Goal: Transaction & Acquisition: Purchase product/service

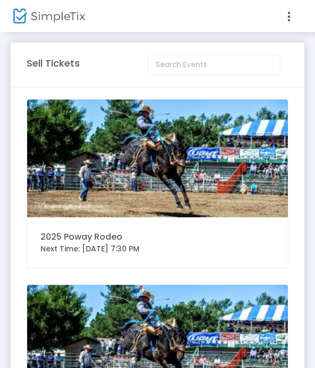
click at [61, 125] on img at bounding box center [157, 159] width 261 height 118
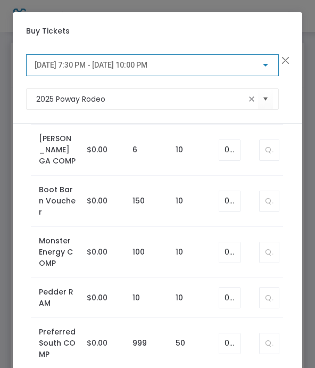
scroll to position [1277, 0]
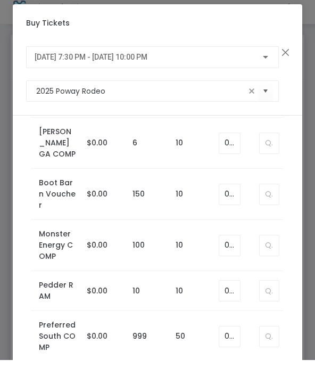
type input "1"
click at [76, 61] on span "[DATE] 7:30 PM - [DATE] 10:00 PM" at bounding box center [91, 65] width 113 height 9
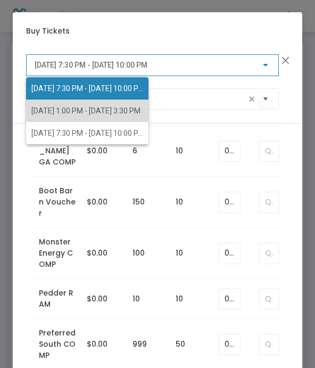
click at [40, 110] on span "[DATE] 1:00 PM - [DATE] 3:30 PM" at bounding box center [85, 111] width 109 height 9
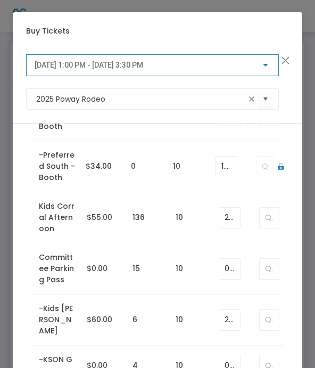
scroll to position [456, 0]
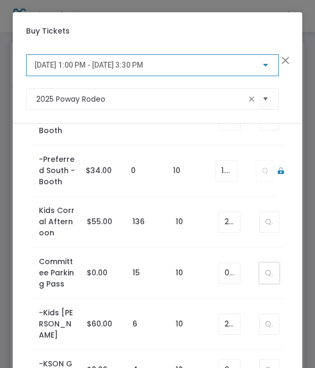
click at [260, 271] on input at bounding box center [269, 273] width 19 height 20
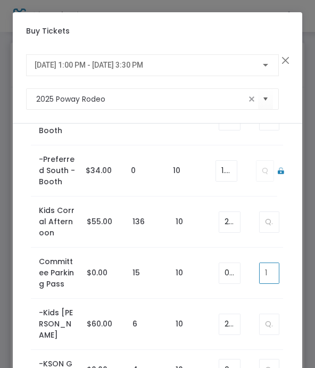
type input "1"
click at [45, 66] on span "[DATE] 1:00 PM - [DATE] 3:30 PM" at bounding box center [89, 65] width 109 height 9
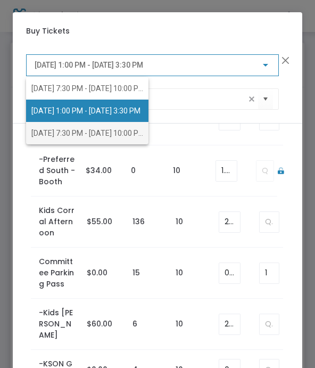
click at [40, 133] on span "[DATE] 7:30 PM - [DATE] 10:00 PM" at bounding box center [87, 133] width 113 height 9
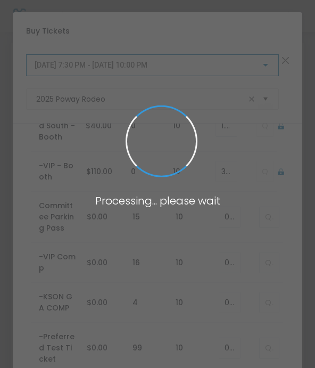
click at [264, 214] on span at bounding box center [157, 184] width 315 height 368
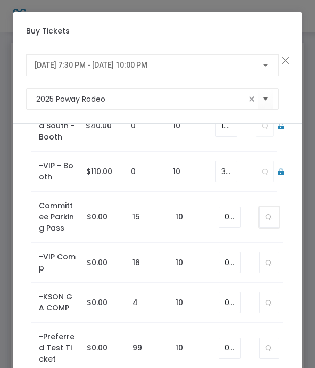
click at [263, 217] on input at bounding box center [269, 217] width 19 height 20
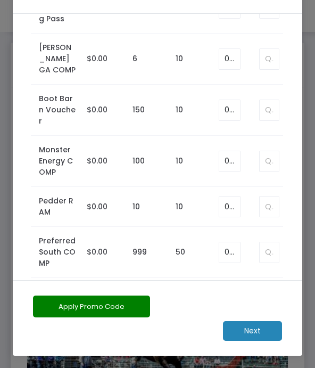
scroll to position [110, 0]
type input "1"
click at [256, 335] on m-button "Next" at bounding box center [252, 331] width 59 height 20
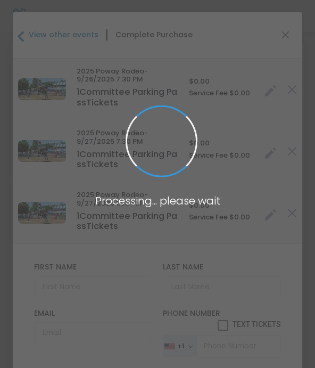
type input "[GEOGRAPHIC_DATA]"
click at [59, 287] on span at bounding box center [157, 184] width 315 height 368
type input "[US_STATE]"
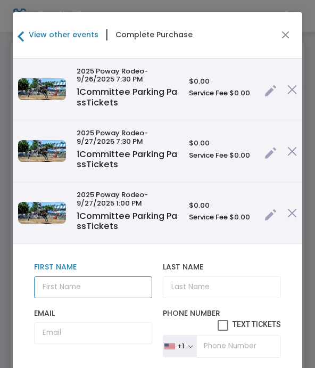
click at [64, 290] on input "text" at bounding box center [93, 287] width 119 height 22
type input "Jake"
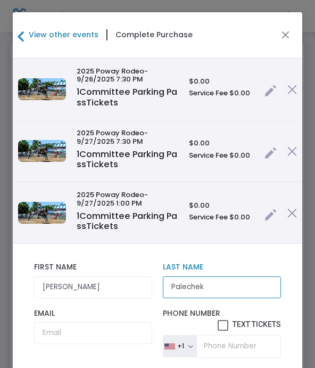
type input "Palechek"
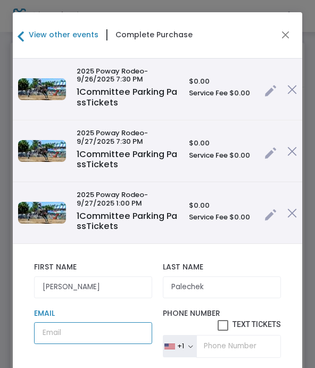
click at [62, 326] on input "Email" at bounding box center [93, 333] width 119 height 22
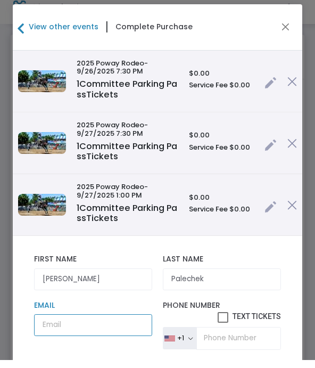
click at [60, 325] on input "Email" at bounding box center [93, 333] width 119 height 22
paste input "thepalechekfamily@gmail.com"
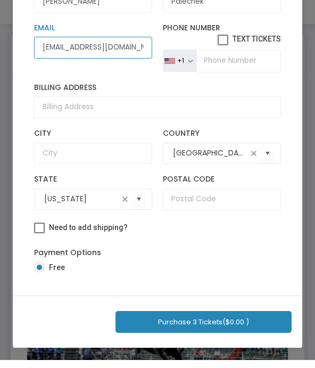
scroll to position [125, 0]
type input "thepalechekfamily@gmail.com"
click at [150, 321] on button "Purchase 3 Tickets ($0.00 )" at bounding box center [204, 330] width 176 height 22
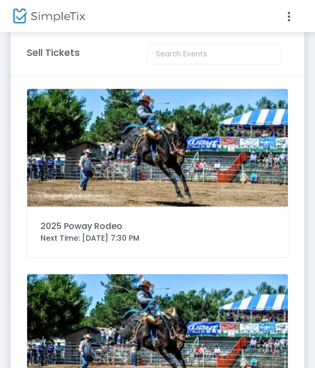
scroll to position [0, 0]
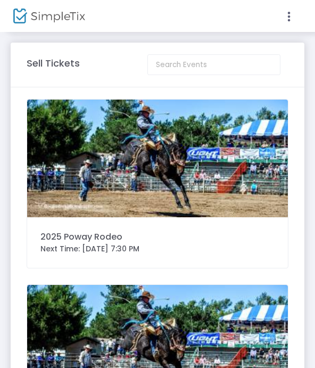
click at [70, 170] on img at bounding box center [157, 159] width 261 height 118
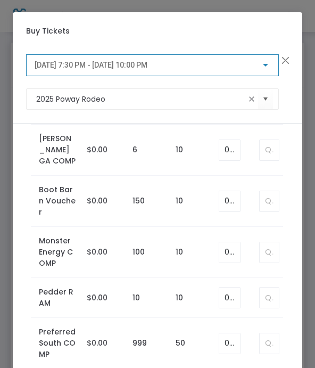
scroll to position [1277, 0]
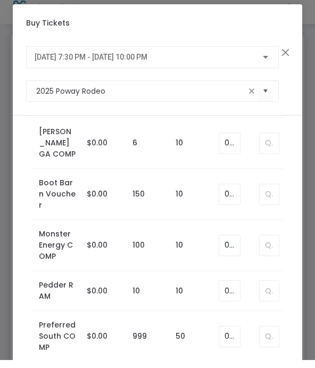
type input "1"
click at [52, 61] on span "[DATE] 7:30 PM - [DATE] 10:00 PM" at bounding box center [91, 65] width 113 height 9
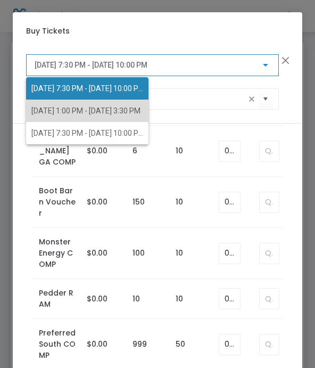
click at [38, 111] on span "[DATE] 1:00 PM - [DATE] 3:30 PM" at bounding box center [85, 111] width 109 height 9
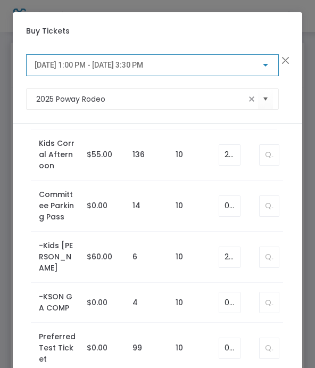
scroll to position [518, 0]
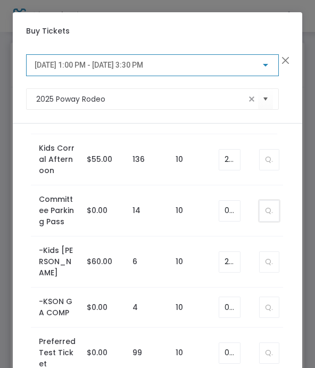
click at [265, 211] on input at bounding box center [269, 211] width 19 height 20
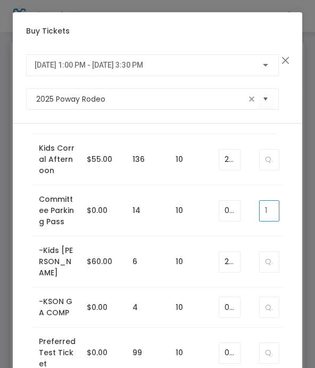
type input "1"
click at [48, 69] on span "[DATE] 1:00 PM - [DATE] 3:30 PM" at bounding box center [89, 65] width 109 height 9
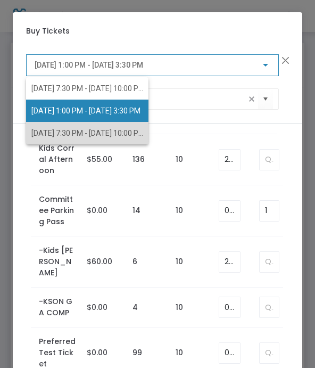
click at [44, 132] on span "[DATE] 7:30 PM - [DATE] 10:00 PM" at bounding box center [87, 133] width 113 height 9
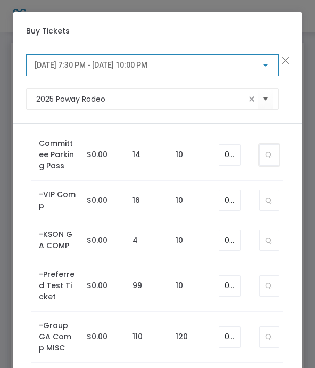
click at [267, 157] on input at bounding box center [269, 155] width 19 height 20
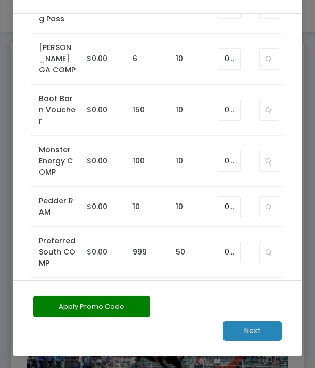
scroll to position [110, 0]
type input "1"
click at [247, 332] on m-button "Next" at bounding box center [252, 331] width 59 height 20
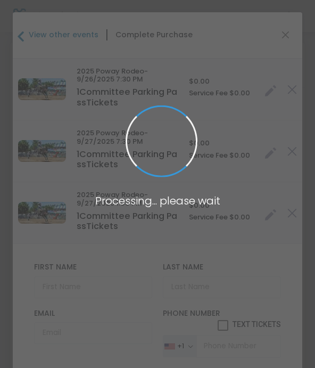
type input "[GEOGRAPHIC_DATA]"
type input "[US_STATE]"
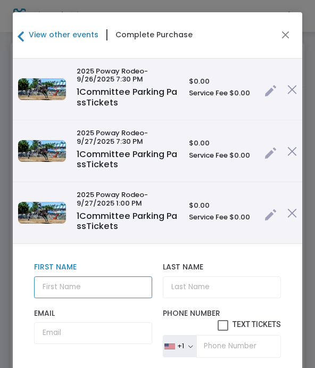
click at [65, 286] on input "text" at bounding box center [93, 287] width 119 height 22
type input "Kathy"
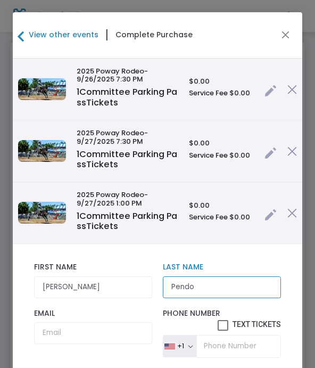
type input "Pendo"
click at [71, 285] on input "Kathy" at bounding box center [93, 287] width 119 height 22
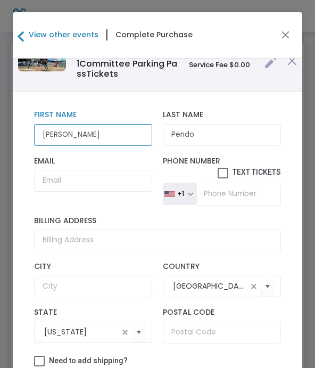
scroll to position [161, 0]
type input "Kathie"
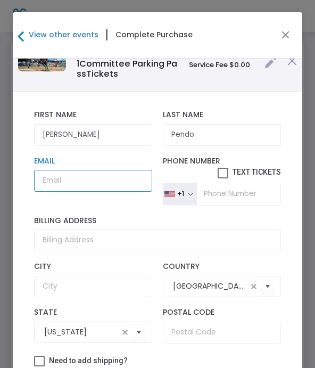
click at [57, 176] on input "Email" at bounding box center [93, 181] width 119 height 22
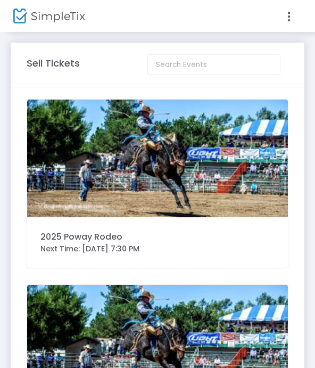
click at [80, 161] on img at bounding box center [157, 159] width 261 height 118
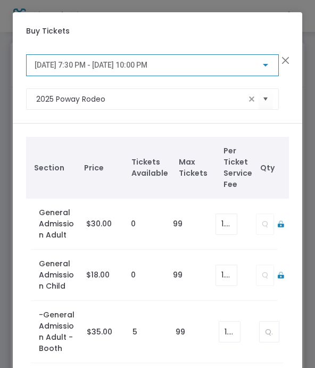
click at [51, 69] on span "[DATE] 7:30 PM - [DATE] 10:00 PM" at bounding box center [91, 65] width 113 height 9
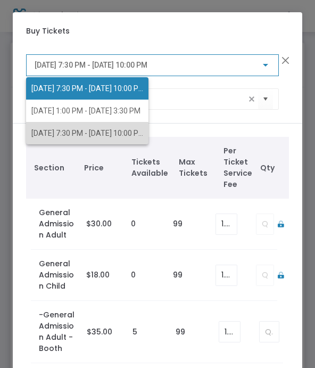
click at [44, 135] on span "[DATE] 7:30 PM - [DATE] 10:00 PM" at bounding box center [87, 133] width 113 height 9
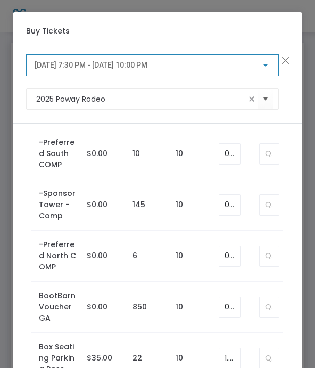
scroll to position [971, 0]
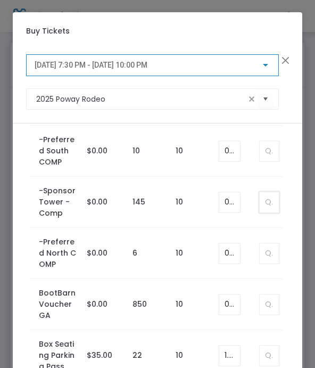
click at [267, 203] on input at bounding box center [269, 202] width 19 height 20
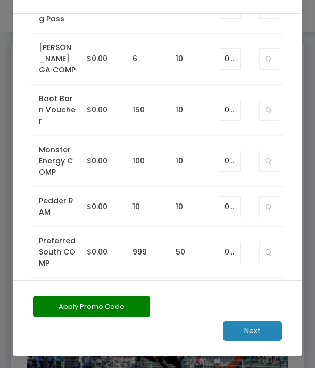
scroll to position [110, 0]
type input "5"
click at [247, 331] on m-button "Next" at bounding box center [252, 331] width 59 height 20
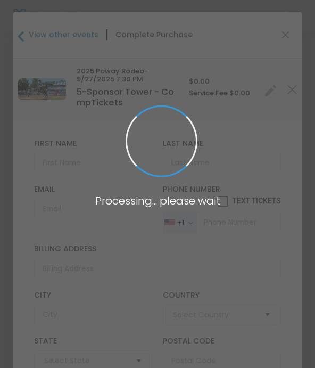
type input "[GEOGRAPHIC_DATA]"
type input "[US_STATE]"
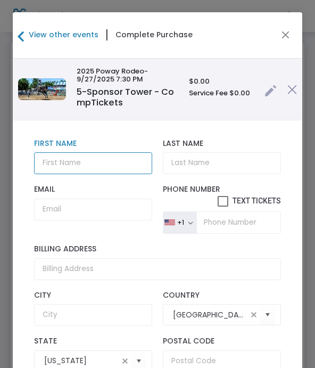
click at [63, 166] on input "text" at bounding box center [93, 163] width 119 height 22
type input "California Dreaming Pools"
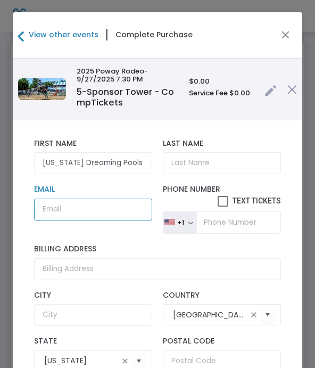
click at [64, 215] on input "Email" at bounding box center [93, 210] width 119 height 22
click at [64, 212] on input "Email" at bounding box center [93, 210] width 119 height 22
paste input "caldreamsd@gmail.com"
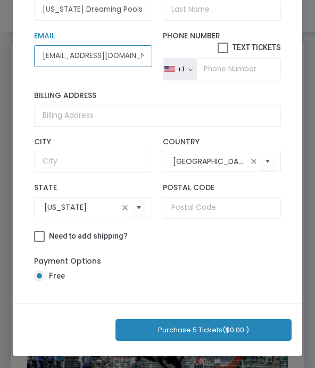
scroll to position [125, 0]
type input "caldreamsd@gmail.com"
click at [150, 326] on button "Purchase 5 Tickets ($0.00 )" at bounding box center [204, 330] width 176 height 22
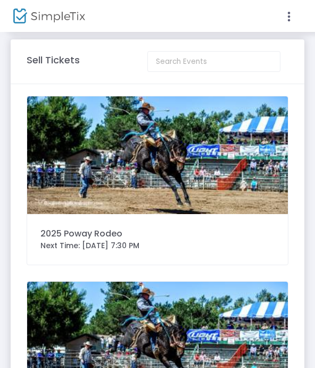
scroll to position [0, 0]
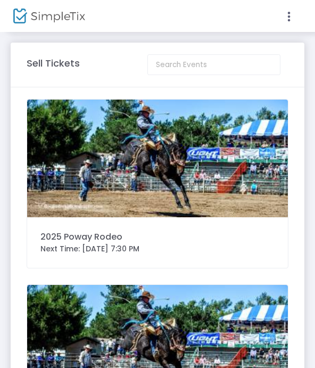
click at [122, 161] on img at bounding box center [157, 159] width 261 height 118
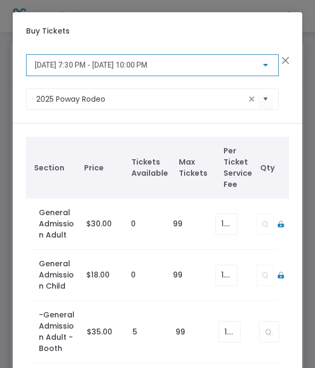
click at [42, 68] on span "[DATE] 7:30 PM - [DATE] 10:00 PM" at bounding box center [91, 65] width 113 height 9
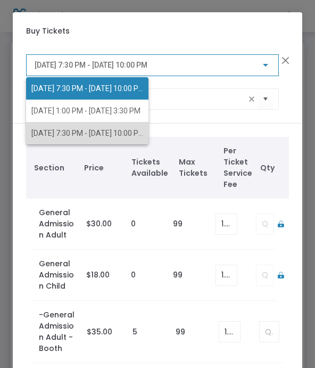
click at [42, 136] on span "[DATE] 7:30 PM - [DATE] 10:00 PM" at bounding box center [87, 133] width 113 height 9
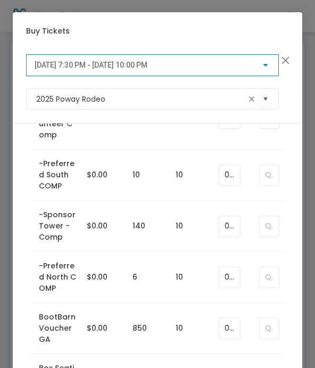
scroll to position [950, 0]
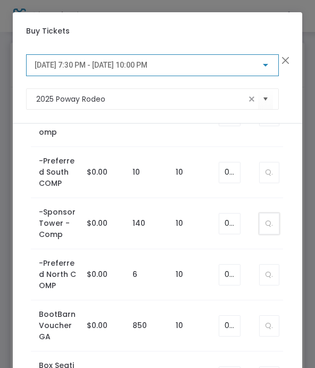
click at [266, 223] on input at bounding box center [269, 224] width 19 height 20
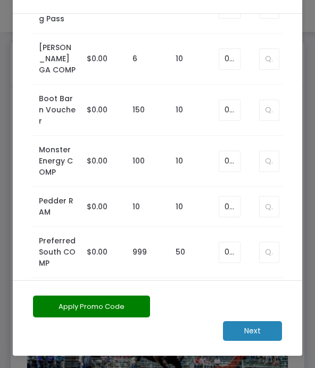
scroll to position [110, 0]
type input "8"
click at [248, 332] on m-button "Next" at bounding box center [252, 331] width 59 height 20
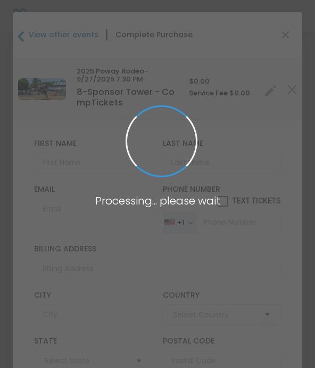
type input "[GEOGRAPHIC_DATA]"
type input "[US_STATE]"
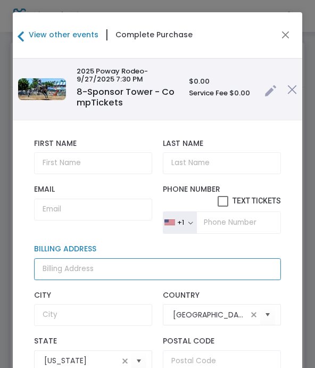
click at [61, 275] on input "Billing Address" at bounding box center [158, 269] width 248 height 22
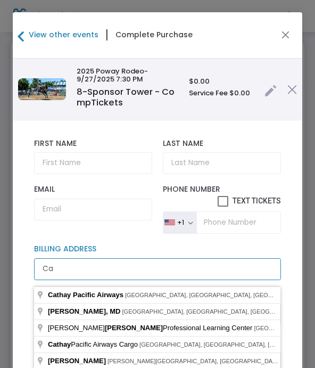
type input "C"
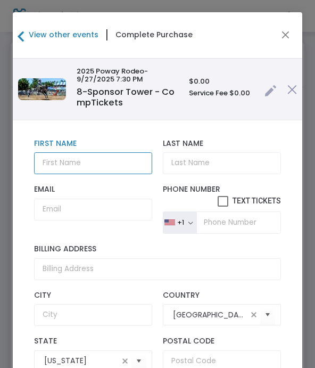
click at [62, 169] on input "text" at bounding box center [93, 163] width 119 height 22
type input "Cathy Peterson Insurance"
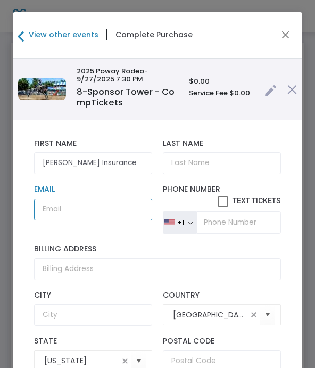
click at [64, 210] on input "Email" at bounding box center [93, 210] width 119 height 22
click at [72, 210] on input "Email" at bounding box center [93, 210] width 119 height 22
paste input "cpeterson1@farmersagent.com"
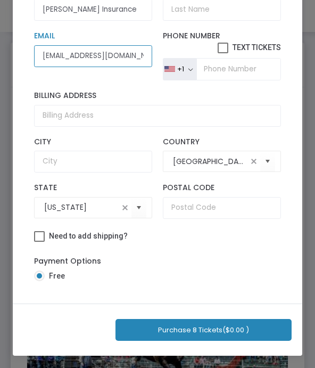
scroll to position [125, 0]
type input "cpeterson1@farmersagent.com"
click at [144, 328] on button "Purchase 8 Tickets ($0.00 )" at bounding box center [204, 330] width 176 height 22
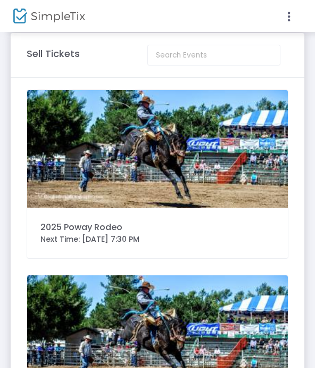
scroll to position [0, 0]
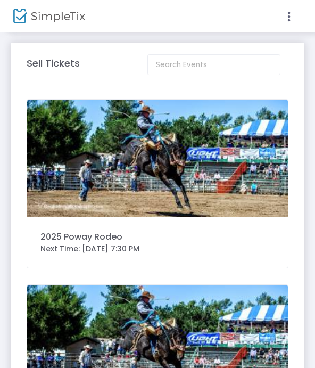
click at [285, 20] on icon at bounding box center [289, 16] width 10 height 13
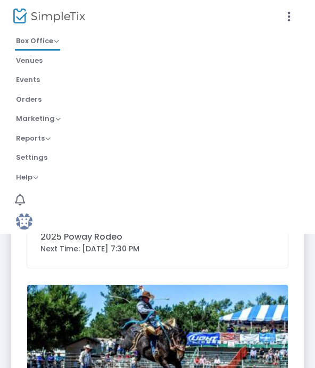
click at [24, 105] on link "Orders" at bounding box center [29, 101] width 28 height 18
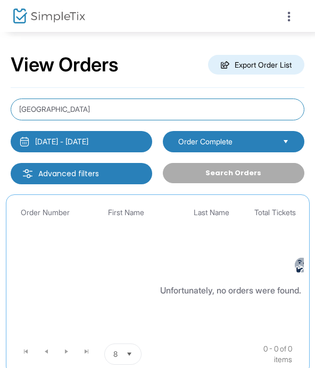
click at [60, 112] on input "Bay city" at bounding box center [158, 110] width 294 height 22
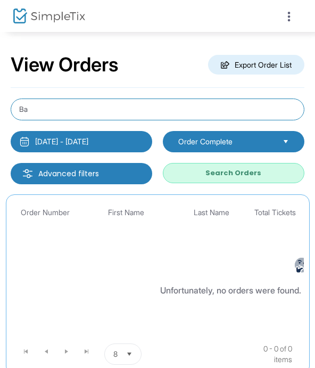
type input "B"
type input "Allegiance"
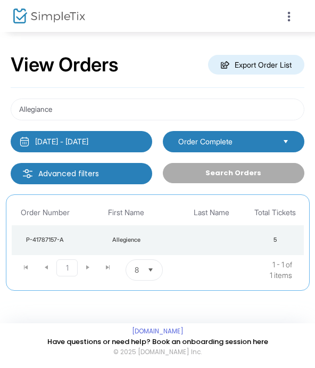
click at [50, 244] on div "P-41787157-A" at bounding box center [44, 240] width 61 height 9
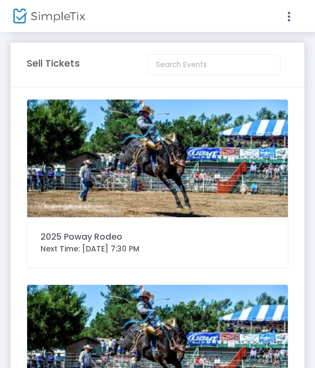
click at [97, 155] on img at bounding box center [157, 159] width 261 height 118
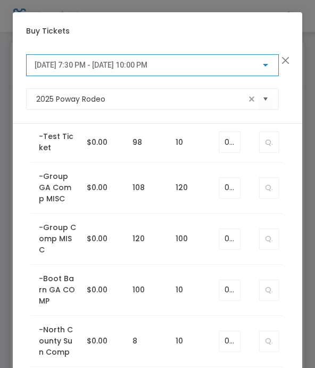
scroll to position [640, 0]
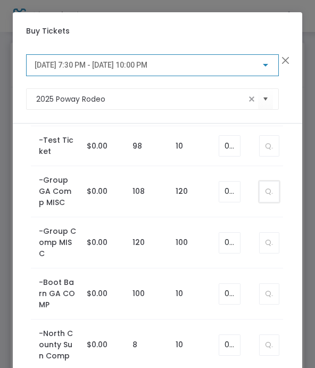
click at [276, 200] on input at bounding box center [269, 192] width 19 height 20
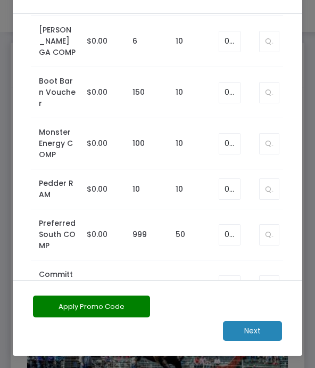
scroll to position [110, 0]
type input "4"
click at [246, 329] on m-button "Next" at bounding box center [252, 331] width 59 height 20
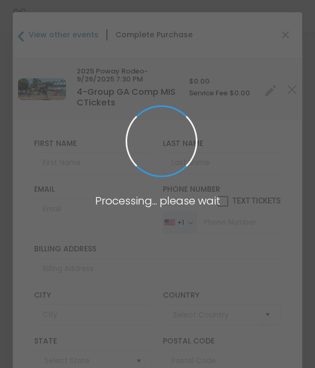
type input "[GEOGRAPHIC_DATA]"
type input "[US_STATE]"
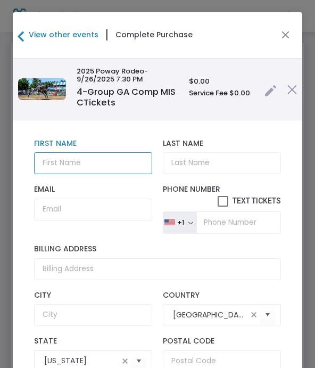
click at [48, 167] on input "text" at bounding box center [93, 163] width 119 height 22
type input "Katie Corrigan"
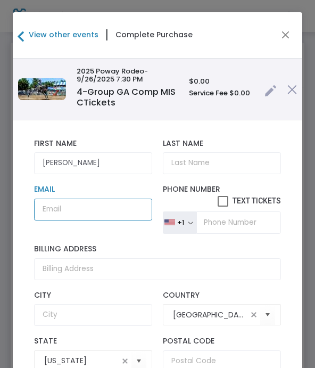
click at [78, 212] on input "Email" at bounding box center [93, 210] width 119 height 22
click at [48, 213] on input "Email" at bounding box center [93, 210] width 119 height 22
paste input "katielynncorrigan@gmail.com"
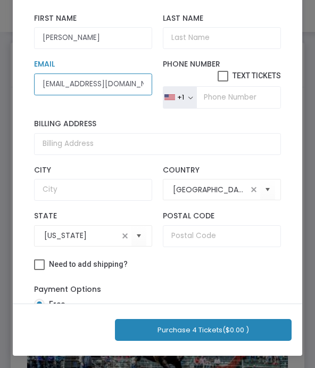
scroll to position [125, 0]
type input "katielynncorrigan@gmail.com"
click at [154, 332] on button "Purchase 4 Tickets ($0.00 )" at bounding box center [203, 330] width 177 height 22
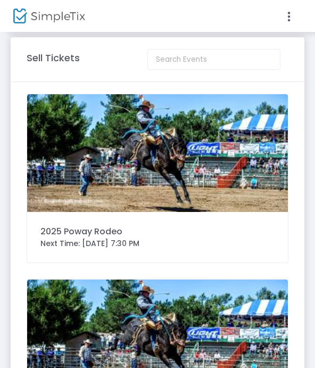
scroll to position [0, 0]
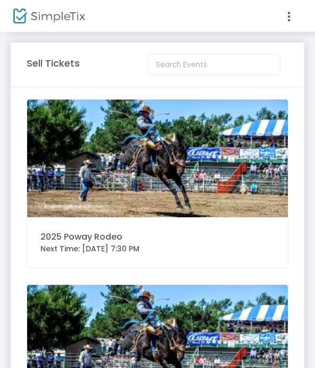
click at [64, 166] on img at bounding box center [157, 159] width 261 height 118
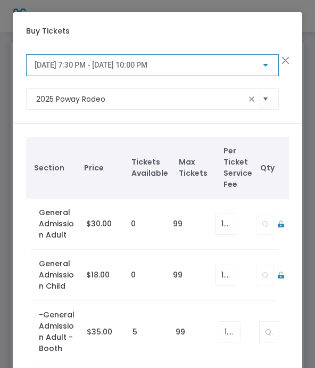
click at [53, 69] on span "[DATE] 7:30 PM - [DATE] 10:00 PM" at bounding box center [91, 65] width 113 height 9
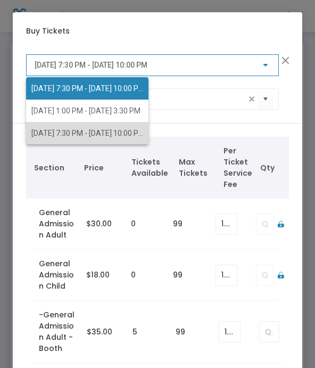
click at [46, 133] on span "[DATE] 7:30 PM - [DATE] 10:00 PM" at bounding box center [87, 133] width 113 height 9
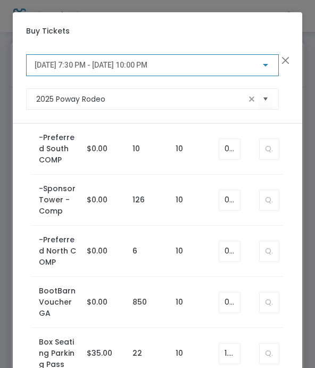
scroll to position [974, 0]
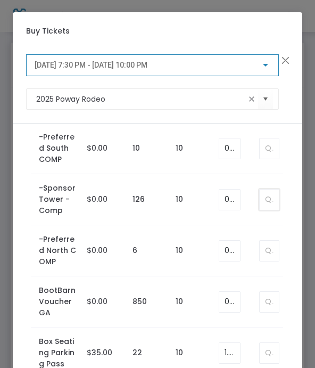
click at [260, 196] on input at bounding box center [269, 200] width 19 height 20
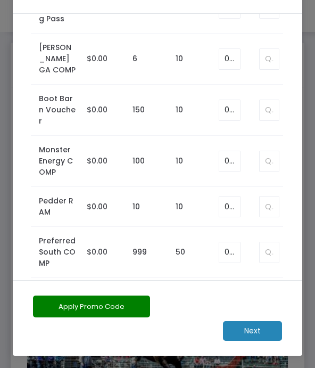
scroll to position [110, 0]
type input "2"
click at [246, 329] on m-button "Next" at bounding box center [252, 331] width 59 height 20
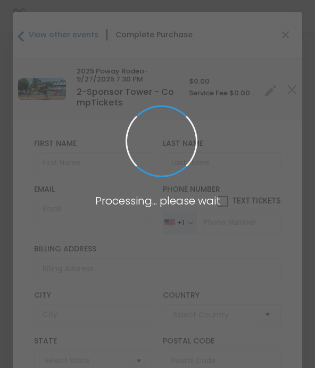
type input "[GEOGRAPHIC_DATA]"
type input "[US_STATE]"
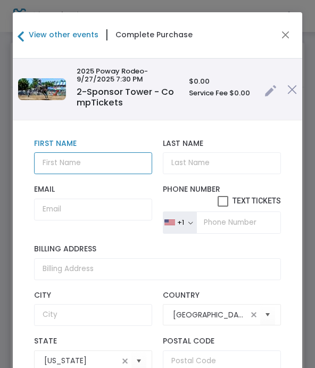
click at [61, 163] on input "text" at bounding box center [93, 163] width 119 height 22
type input "Gerald Cote"
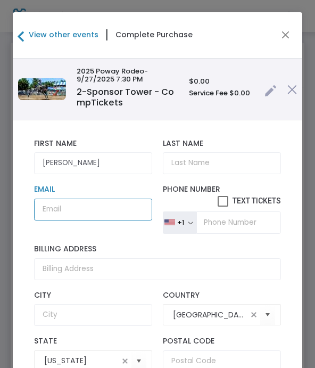
click at [58, 219] on input "Email" at bounding box center [93, 210] width 119 height 22
click at [52, 217] on input "Email" at bounding box center [93, 210] width 119 height 22
paste input "shades_of_nan@yahoo.com"
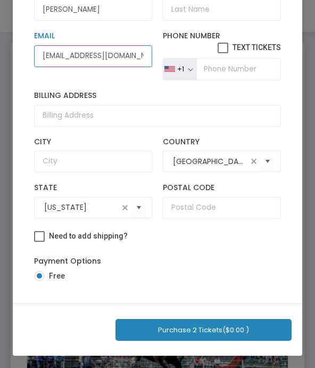
scroll to position [125, 0]
type input "shades_of_nan@yahoo.com"
click at [162, 332] on button "Purchase 2 Tickets ($0.00 )" at bounding box center [204, 330] width 176 height 22
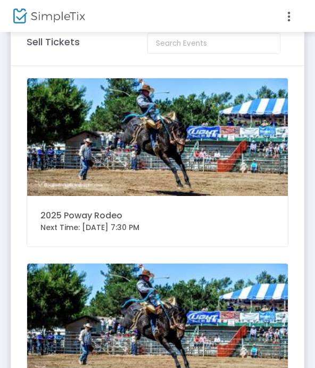
scroll to position [0, 0]
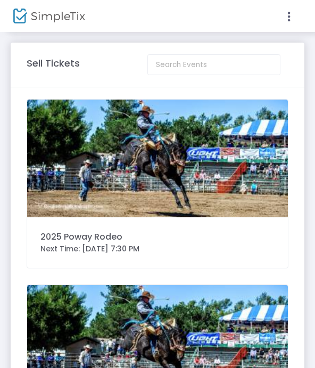
click at [77, 170] on img at bounding box center [157, 159] width 261 height 118
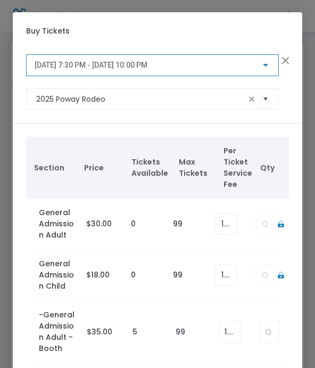
click at [39, 68] on span "[DATE] 7:30 PM - [DATE] 10:00 PM" at bounding box center [91, 65] width 113 height 9
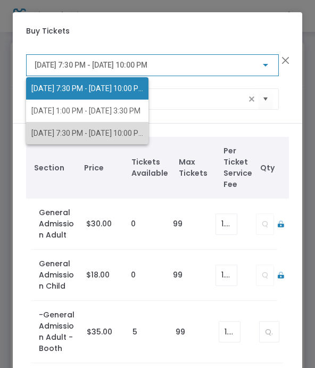
click at [47, 135] on span "[DATE] 7:30 PM - [DATE] 10:00 PM" at bounding box center [87, 133] width 113 height 9
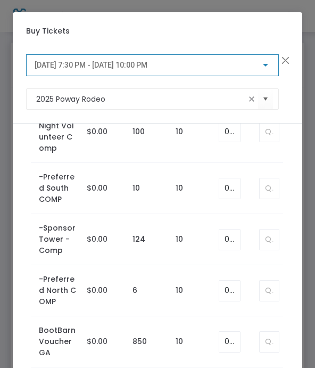
scroll to position [930, 0]
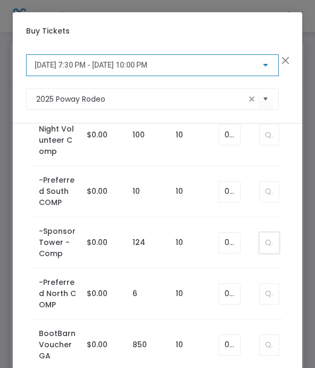
click at [268, 239] on input at bounding box center [269, 243] width 19 height 20
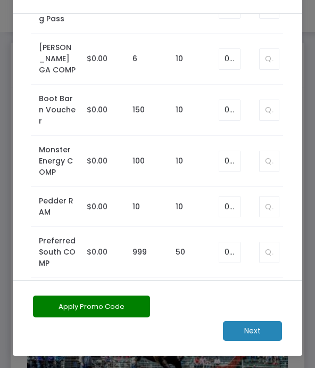
scroll to position [110, 0]
type input "3"
click at [245, 330] on m-button "Next" at bounding box center [252, 331] width 59 height 20
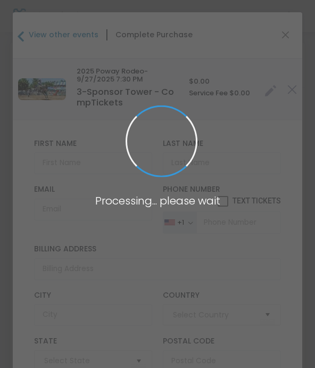
type input "[GEOGRAPHIC_DATA]"
type input "[US_STATE]"
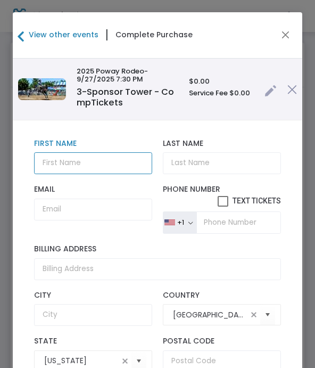
click at [61, 165] on input "text" at bounding box center [93, 163] width 119 height 22
type input "John"
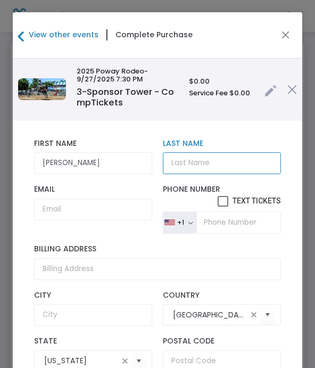
click at [194, 171] on input "Last Name" at bounding box center [222, 163] width 119 height 22
type input "Countreas"
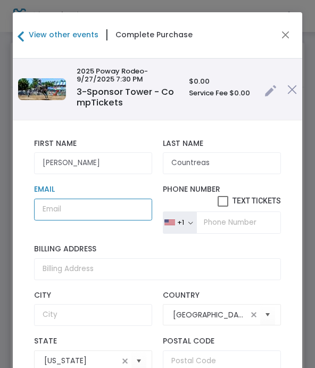
click at [55, 217] on input "Email" at bounding box center [93, 210] width 119 height 22
click at [62, 214] on input "Email" at bounding box center [93, 210] width 119 height 22
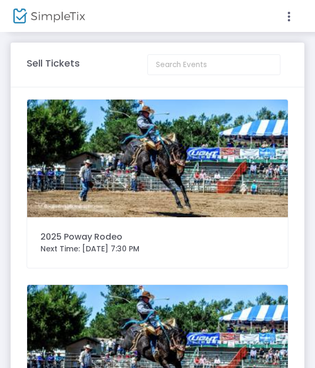
click at [51, 197] on img at bounding box center [157, 159] width 261 height 118
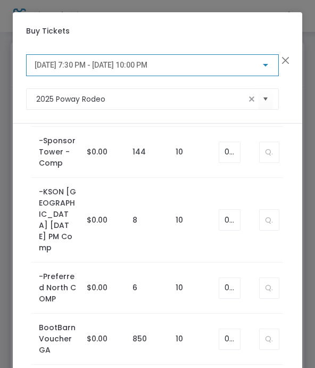
scroll to position [987, 0]
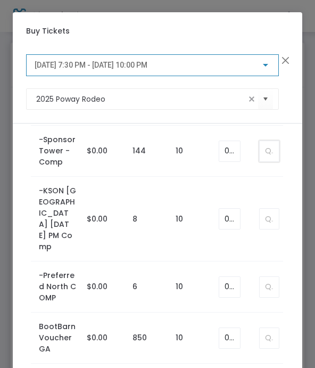
click at [261, 149] on input at bounding box center [269, 151] width 19 height 20
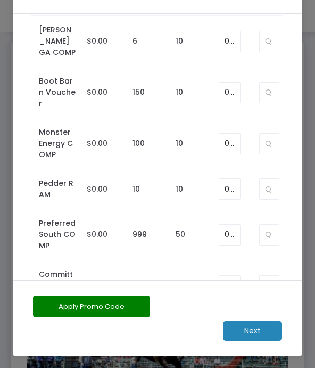
scroll to position [110, 0]
type input "5"
click at [251, 330] on m-button "Next" at bounding box center [252, 331] width 59 height 20
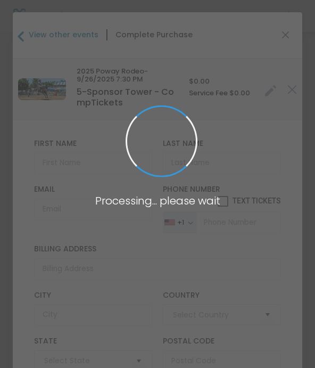
type input "[GEOGRAPHIC_DATA]"
type input "[US_STATE]"
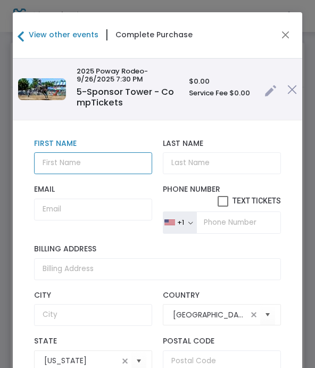
click at [61, 167] on input "text" at bounding box center [93, 163] width 119 height 22
type input "I Got A Chef"
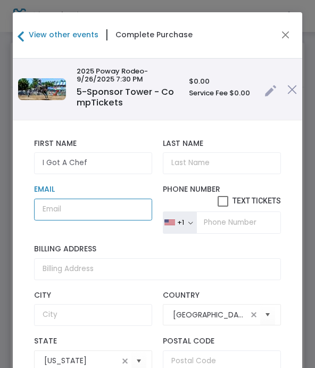
click at [52, 212] on input "Email" at bounding box center [93, 210] width 119 height 22
click at [59, 214] on input "Email" at bounding box center [93, 210] width 119 height 22
paste input "tory@igotachefsd.com"
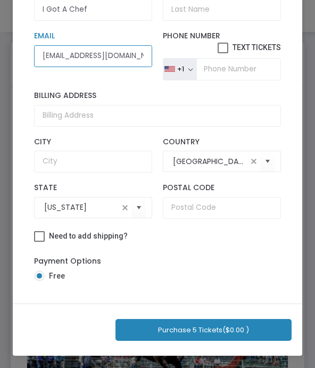
scroll to position [125, 0]
type input "tory@igotachefsd.com"
click at [145, 330] on button "Purchase 5 Tickets ($0.00 )" at bounding box center [204, 330] width 176 height 22
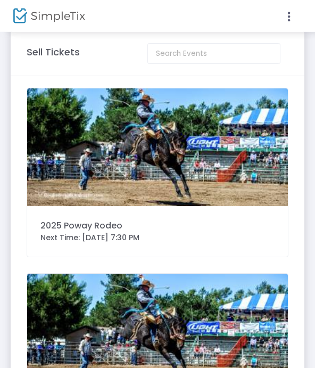
scroll to position [0, 0]
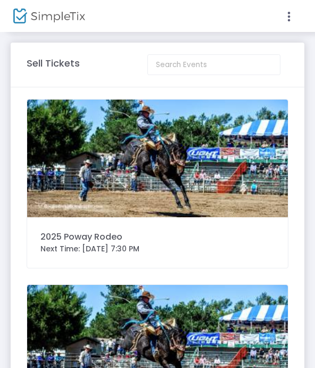
click at [89, 169] on img at bounding box center [157, 159] width 261 height 118
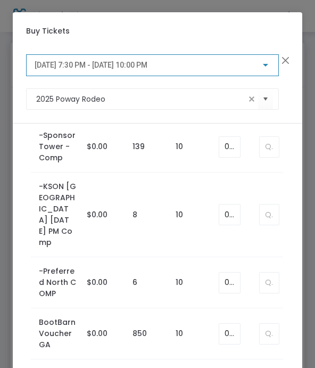
scroll to position [991, 0]
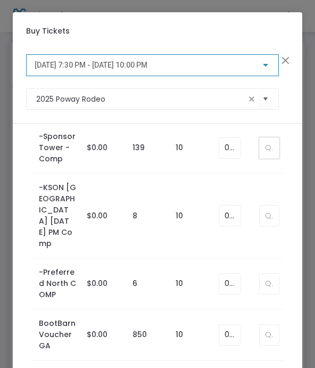
click at [266, 150] on input at bounding box center [269, 148] width 19 height 20
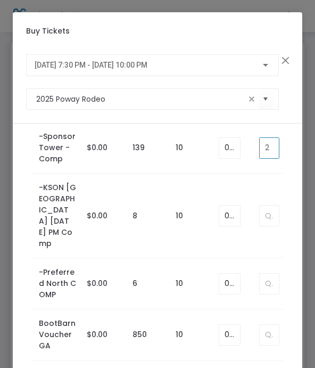
type input "2"
click at [51, 69] on span "[DATE] 7:30 PM - [DATE] 10:00 PM" at bounding box center [91, 65] width 113 height 9
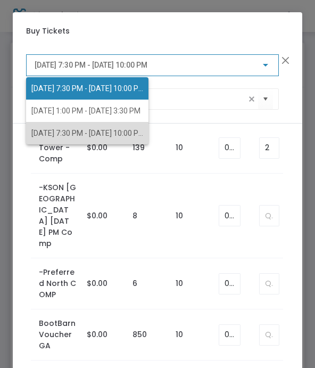
click at [39, 137] on span "[DATE] 7:30 PM - [DATE] 10:00 PM" at bounding box center [87, 133] width 113 height 9
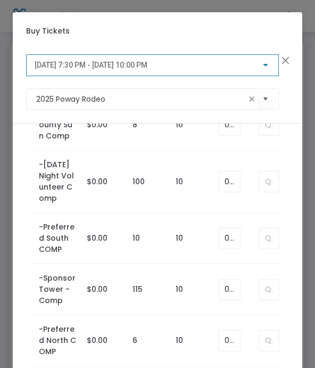
scroll to position [894, 0]
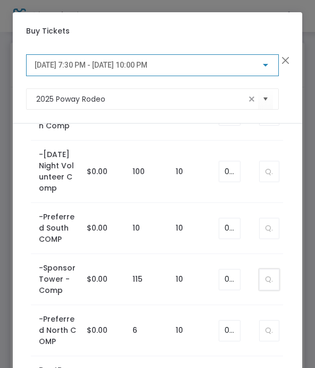
click at [268, 283] on input at bounding box center [269, 279] width 19 height 20
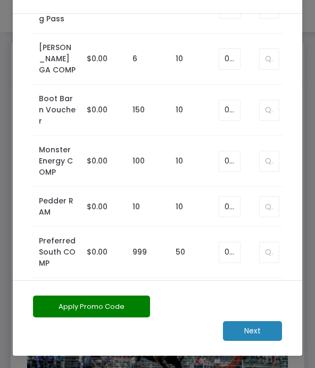
scroll to position [110, 0]
type input "2"
click at [249, 331] on m-button "Next" at bounding box center [252, 331] width 59 height 20
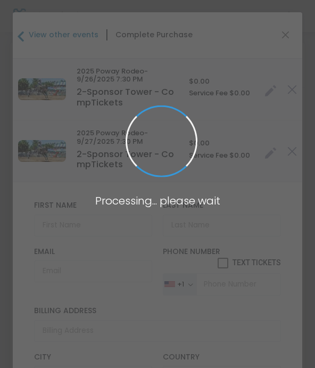
type input "[GEOGRAPHIC_DATA]"
type input "[US_STATE]"
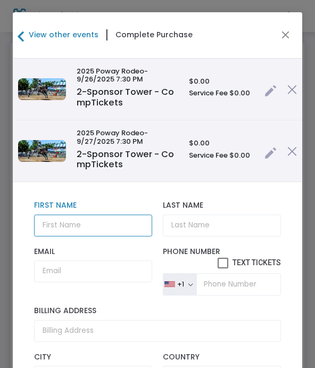
click at [54, 227] on input "text" at bounding box center [93, 226] width 119 height 22
type input "Joe"
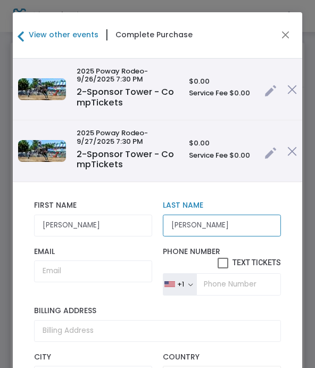
type input "Rosenberg"
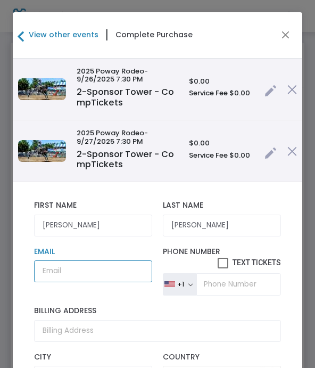
click at [64, 273] on input "Email" at bounding box center [93, 271] width 119 height 22
click at [53, 275] on input "Email" at bounding box center [93, 271] width 119 height 22
paste input "panioloequine@gmail.com"
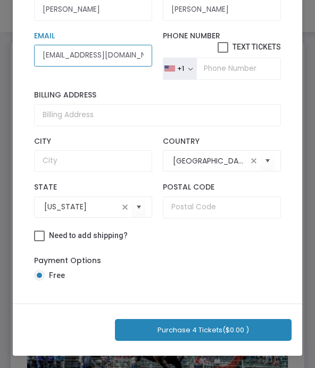
scroll to position [125, 0]
type input "panioloequine@gmail.com"
click at [171, 333] on button "Purchase 4 Tickets ($0.00 )" at bounding box center [203, 330] width 177 height 22
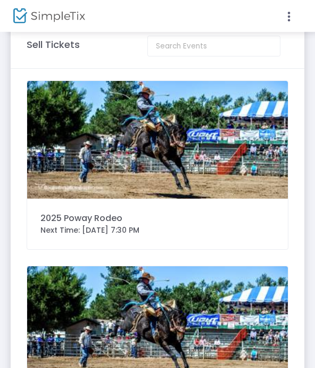
scroll to position [0, 0]
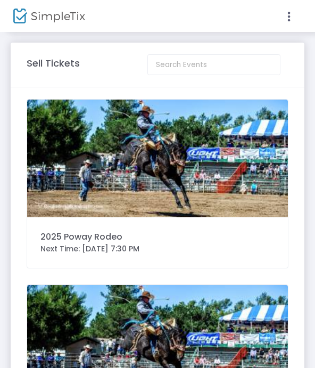
click at [82, 169] on img at bounding box center [157, 159] width 261 height 118
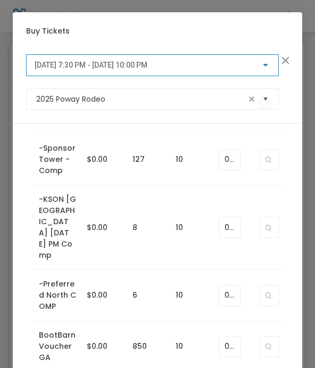
scroll to position [980, 0]
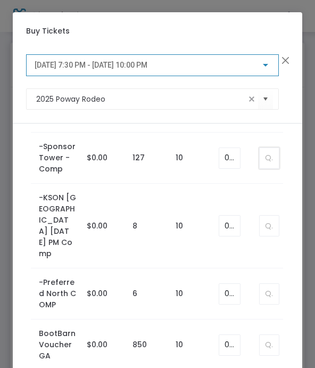
click at [263, 157] on input at bounding box center [269, 158] width 19 height 20
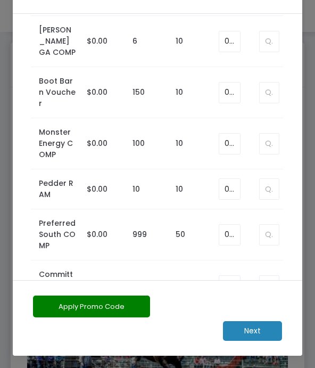
scroll to position [110, 0]
type input "2"
click at [246, 329] on m-button "Next" at bounding box center [252, 331] width 59 height 20
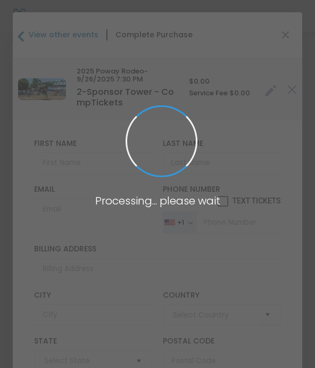
type input "[GEOGRAPHIC_DATA]"
type input "[US_STATE]"
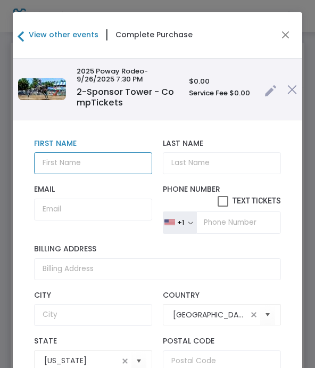
click at [54, 166] on input "text" at bounding box center [93, 163] width 119 height 22
type input "[PERSON_NAME]"
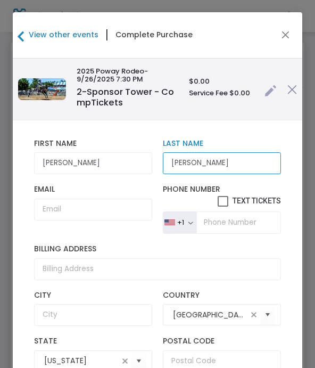
type input "[PERSON_NAME]"
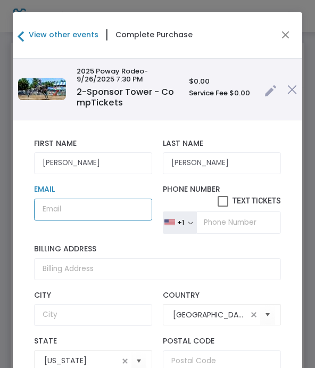
click at [61, 211] on input "Email" at bounding box center [93, 210] width 119 height 22
click at [59, 209] on input "Email" at bounding box center [93, 210] width 119 height 22
paste input "[EMAIL_ADDRESS][DOMAIN_NAME]"
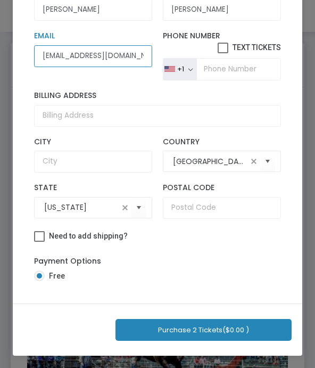
scroll to position [125, 0]
type input "[EMAIL_ADDRESS][DOMAIN_NAME]"
click at [161, 333] on button "Purchase 2 Tickets ($0.00 )" at bounding box center [204, 330] width 176 height 22
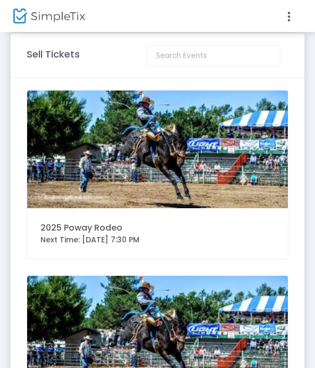
scroll to position [0, 0]
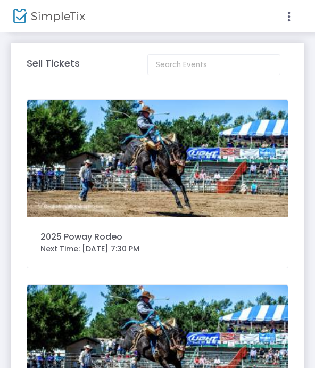
click at [78, 187] on img at bounding box center [157, 159] width 261 height 118
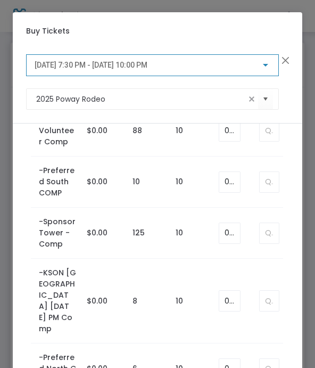
scroll to position [919, 0]
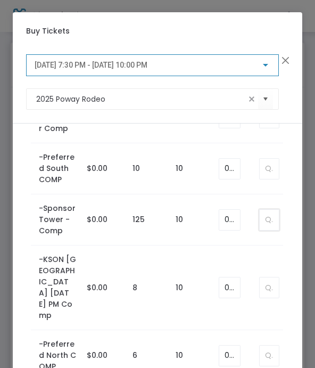
click at [264, 221] on input at bounding box center [269, 220] width 19 height 20
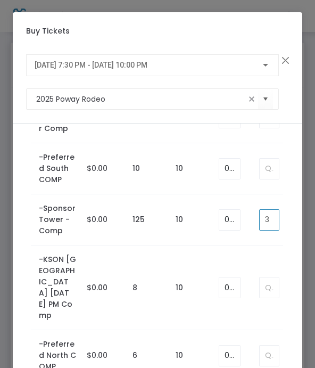
type input "3"
click at [48, 64] on span "[DATE] 7:30 PM - [DATE] 10:00 PM" at bounding box center [91, 65] width 113 height 9
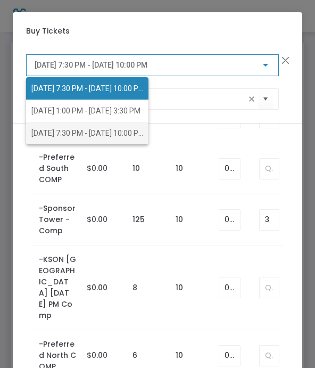
click at [39, 132] on span "[DATE] 7:30 PM - [DATE] 10:00 PM" at bounding box center [87, 133] width 113 height 9
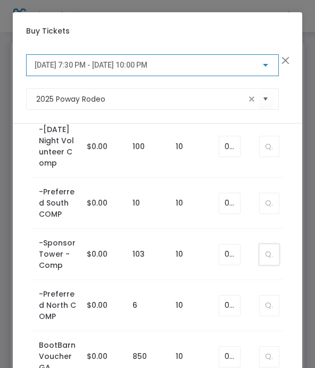
click at [273, 258] on input at bounding box center [269, 254] width 19 height 20
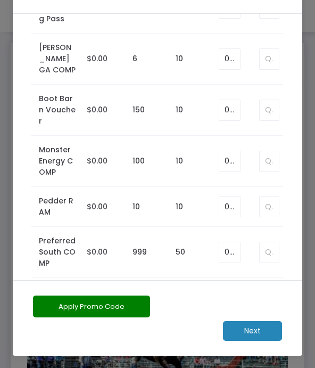
scroll to position [110, 0]
type input "3"
click at [249, 332] on m-button "Next" at bounding box center [252, 331] width 59 height 20
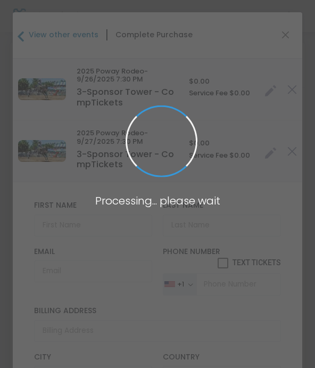
type input "[GEOGRAPHIC_DATA]"
type input "[US_STATE]"
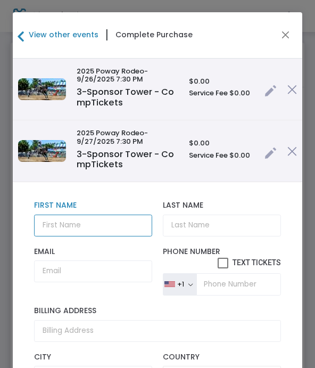
click at [46, 225] on input "text" at bounding box center [93, 226] width 119 height 22
type input "Moonshine Flats"
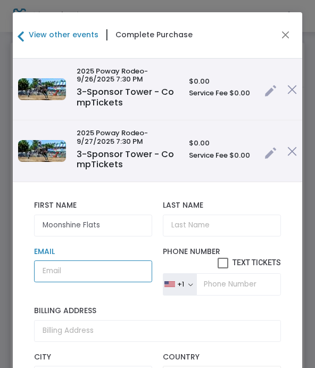
click at [61, 275] on input "Email" at bounding box center [93, 271] width 119 height 22
click at [57, 275] on input "Email" at bounding box center [93, 271] width 119 height 22
paste input "[PERSON_NAME][EMAIL_ADDRESS][DOMAIN_NAME]"
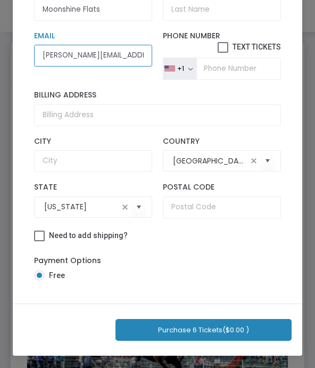
scroll to position [125, 0]
type input "[PERSON_NAME][EMAIL_ADDRESS][DOMAIN_NAME]"
click at [150, 332] on button "Purchase 6 Tickets ($0.00 )" at bounding box center [204, 330] width 176 height 22
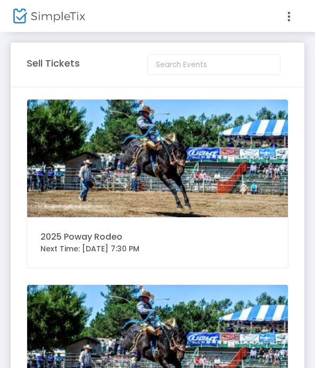
scroll to position [39, 0]
click at [67, 178] on img at bounding box center [157, 159] width 261 height 118
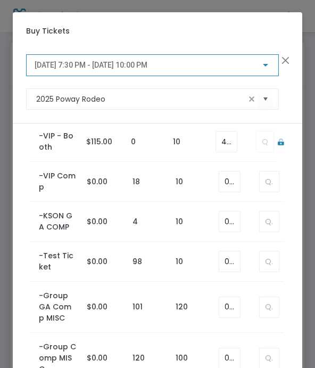
scroll to position [525, 0]
click at [263, 179] on input at bounding box center [269, 181] width 19 height 20
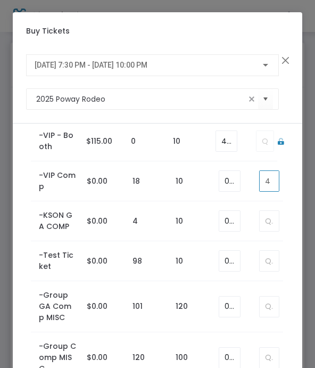
type input "4"
click at [42, 64] on span "[DATE] 7:30 PM - [DATE] 10:00 PM" at bounding box center [91, 65] width 113 height 9
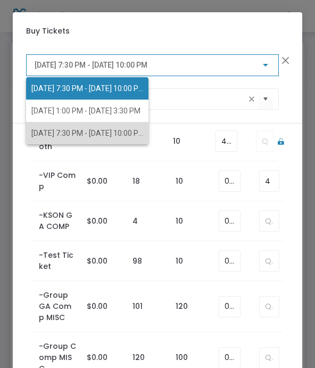
click at [44, 136] on span "[DATE] 7:30 PM - [DATE] 10:00 PM" at bounding box center [87, 133] width 113 height 9
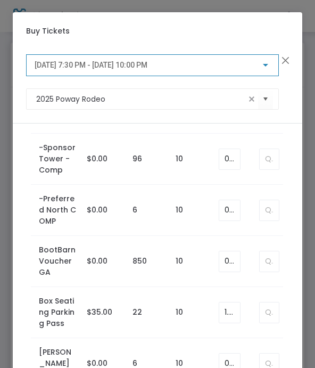
scroll to position [1003, 0]
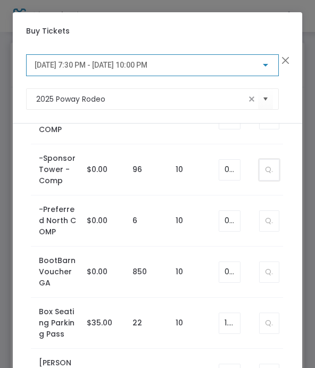
click at [266, 175] on input at bounding box center [269, 170] width 19 height 20
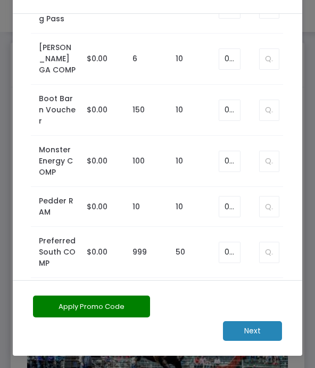
scroll to position [110, 0]
type input "3"
click at [245, 331] on m-button "Next" at bounding box center [252, 331] width 59 height 20
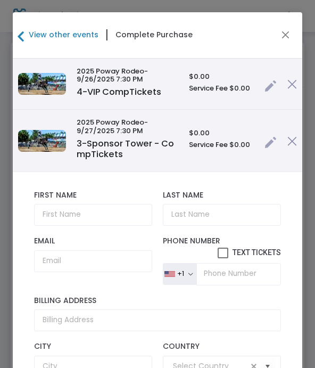
click at [53, 211] on input "text" at bounding box center [93, 215] width 119 height 22
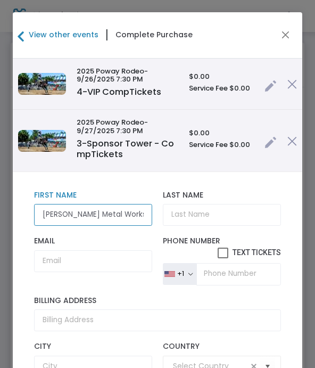
type input "Ramona Metal Works"
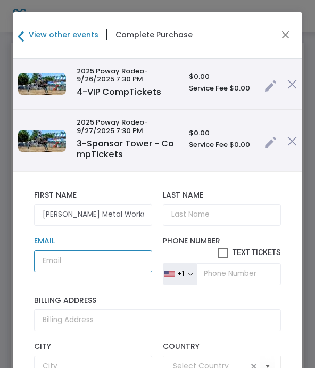
click at [59, 261] on input "Email" at bounding box center [93, 261] width 119 height 22
click at [57, 260] on input "Email" at bounding box center [93, 261] width 119 height 22
paste input "kyle@ramonametalworks.com"
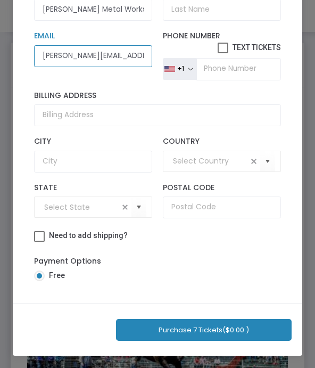
scroll to position [125, 0]
type input "kyle@ramonametalworks.com"
click at [155, 331] on button "Purchase 7 Tickets ($0.00 )" at bounding box center [204, 330] width 176 height 22
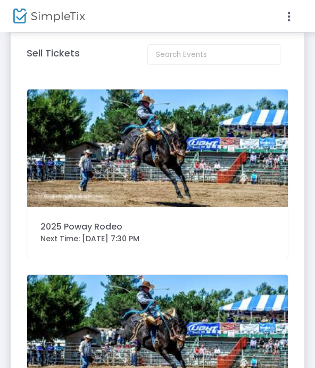
scroll to position [0, 0]
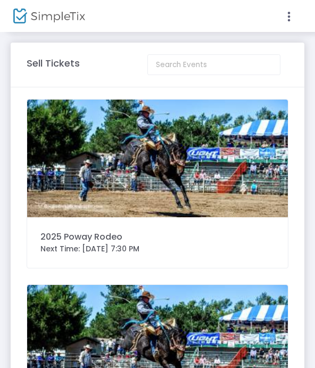
click at [62, 187] on img at bounding box center [157, 159] width 261 height 118
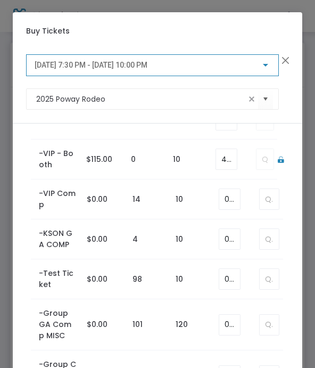
scroll to position [504, 0]
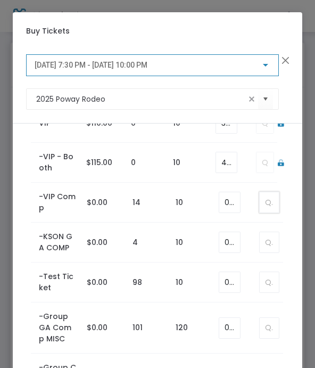
click at [267, 202] on input at bounding box center [269, 202] width 19 height 20
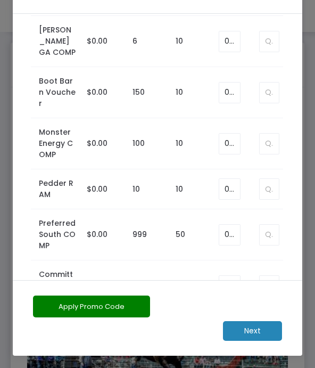
scroll to position [110, 0]
type input "5"
click at [247, 332] on m-button "Next" at bounding box center [252, 331] width 59 height 20
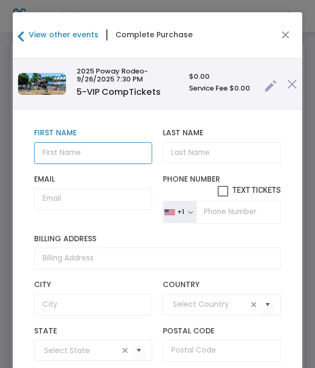
click at [59, 156] on input "text" at bounding box center [93, 153] width 119 height 22
type input "Severns"
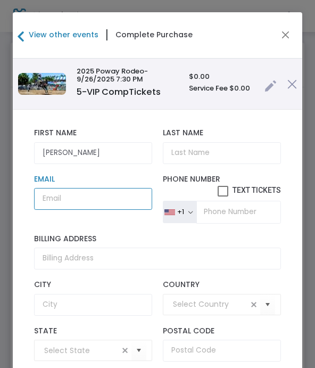
click at [51, 206] on input "Email" at bounding box center [93, 199] width 119 height 22
click at [53, 206] on input "Email" at bounding box center [93, 199] width 119 height 22
paste input "hseverns@siainc.net"
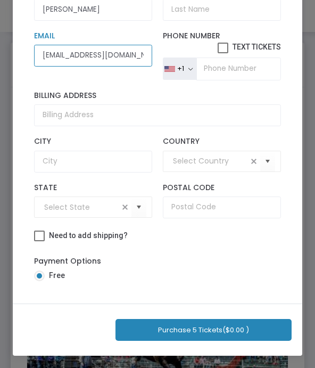
scroll to position [125, 0]
type input "hseverns@siainc.net"
click at [151, 333] on button "Purchase 5 Tickets ($0.00 )" at bounding box center [204, 330] width 176 height 22
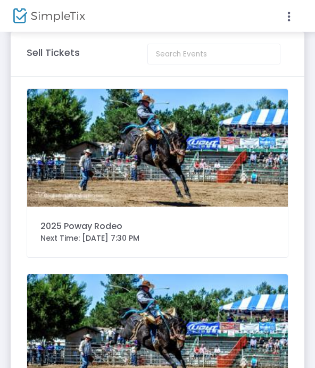
scroll to position [0, 0]
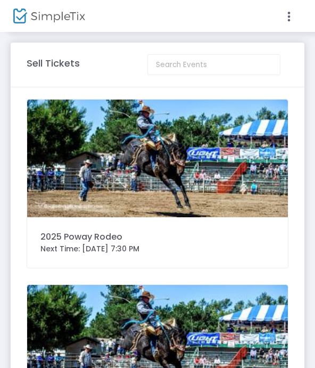
click at [64, 165] on img at bounding box center [157, 159] width 261 height 118
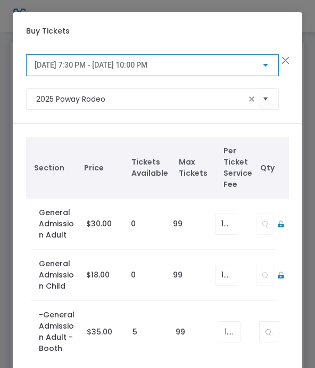
click at [41, 68] on span "[DATE] 7:30 PM - [DATE] 10:00 PM" at bounding box center [91, 65] width 113 height 9
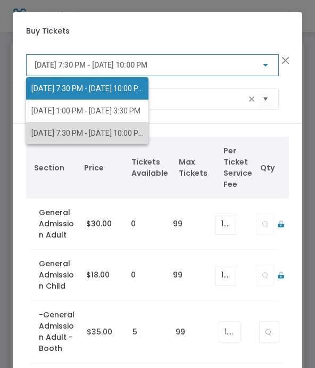
click at [33, 128] on span "[DATE] 7:30 PM - [DATE] 10:00 PM" at bounding box center [87, 133] width 112 height 22
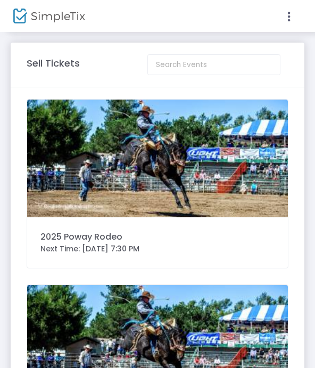
click at [69, 171] on img at bounding box center [157, 159] width 261 height 118
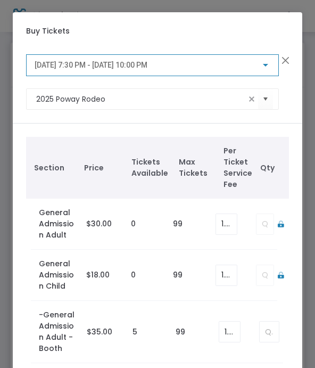
click at [46, 68] on span "[DATE] 7:30 PM - [DATE] 10:00 PM" at bounding box center [91, 65] width 113 height 9
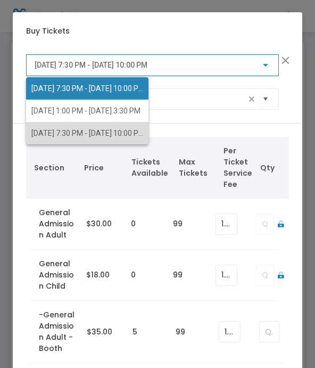
click at [28, 134] on mat-option "[DATE] 7:30 PM - [DATE] 10:00 PM" at bounding box center [87, 133] width 122 height 22
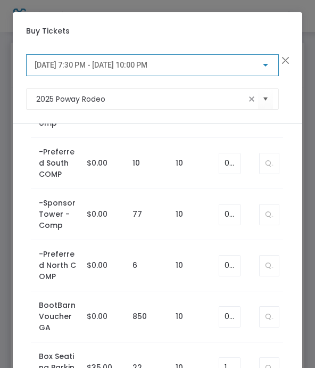
scroll to position [971, 0]
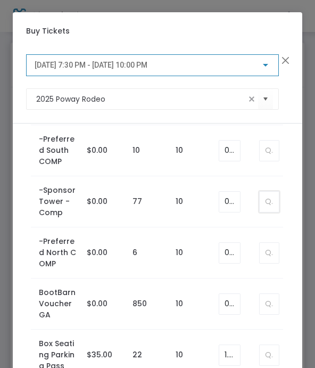
click at [263, 200] on input at bounding box center [269, 202] width 19 height 20
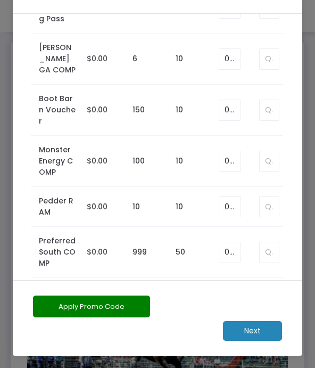
scroll to position [110, 0]
type input "4"
click at [247, 337] on m-button "Next" at bounding box center [252, 331] width 59 height 20
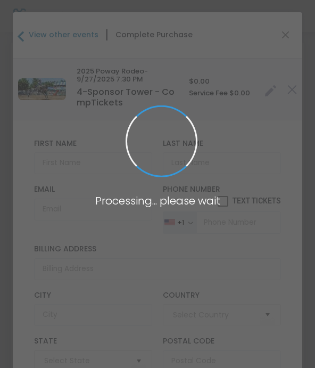
type input "[GEOGRAPHIC_DATA]"
type input "[US_STATE]"
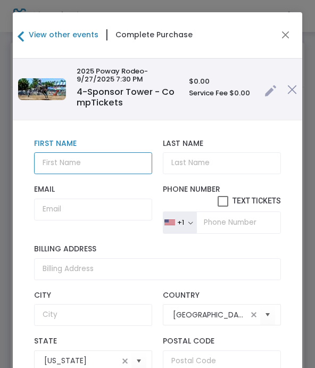
click at [53, 166] on input "text" at bounding box center [93, 163] width 119 height 22
type input "The Farm"
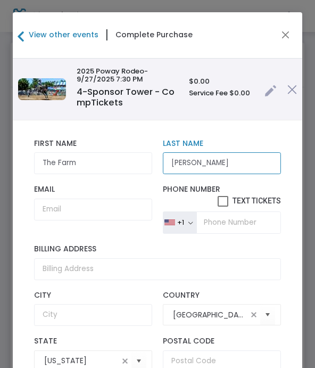
type input "[PERSON_NAME]"
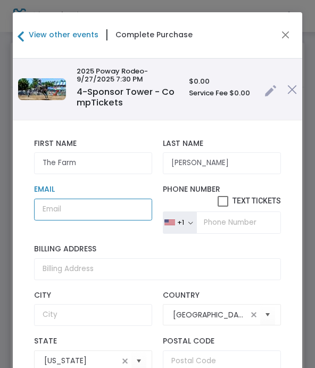
click at [53, 211] on input "Email" at bounding box center [93, 210] width 119 height 22
click at [53, 214] on input "Email" at bounding box center [93, 210] width 119 height 22
paste input "[EMAIL_ADDRESS][DOMAIN_NAME]"
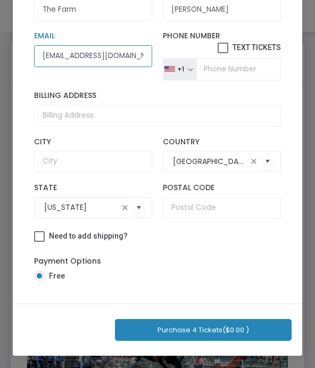
scroll to position [125, 0]
type input "[EMAIL_ADDRESS][DOMAIN_NAME]"
click at [162, 332] on button "Purchase 4 Tickets ($0.00 )" at bounding box center [203, 330] width 177 height 22
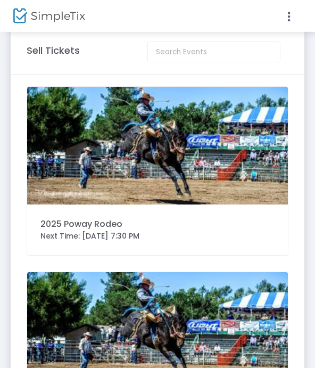
scroll to position [0, 0]
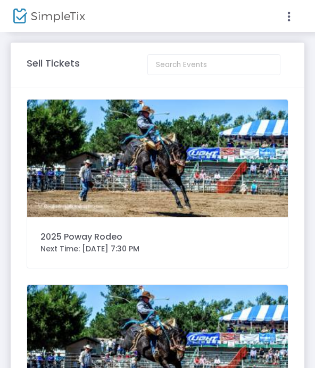
click at [70, 168] on img at bounding box center [157, 159] width 261 height 118
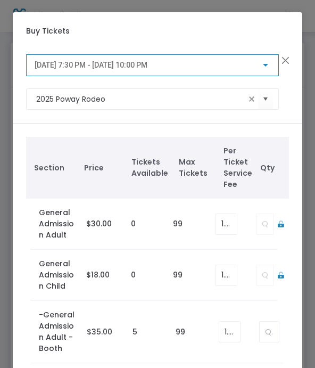
click at [43, 69] on span "[DATE] 7:30 PM - [DATE] 10:00 PM" at bounding box center [91, 65] width 113 height 9
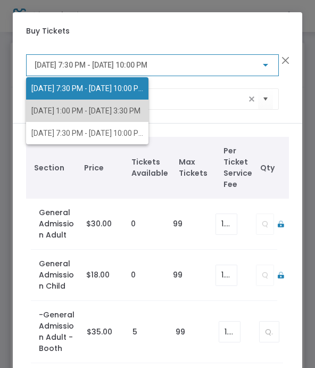
click at [37, 119] on span "[DATE] 1:00 PM - [DATE] 3:30 PM" at bounding box center [87, 111] width 112 height 22
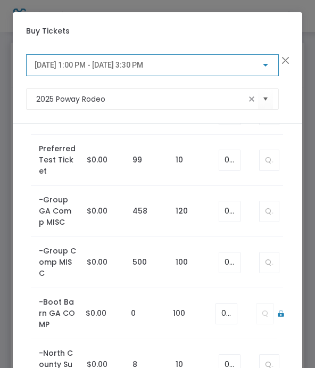
scroll to position [718, 0]
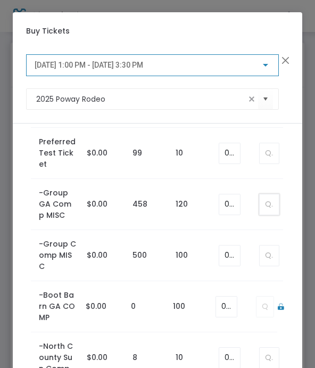
click at [260, 207] on input at bounding box center [269, 204] width 19 height 20
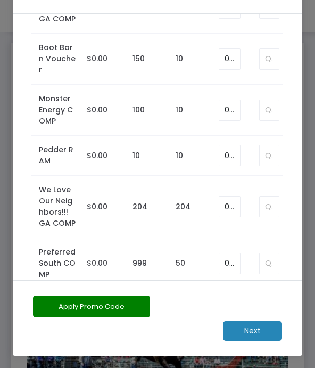
scroll to position [110, 0]
type input "4"
click at [245, 337] on m-button "Next" at bounding box center [252, 331] width 59 height 20
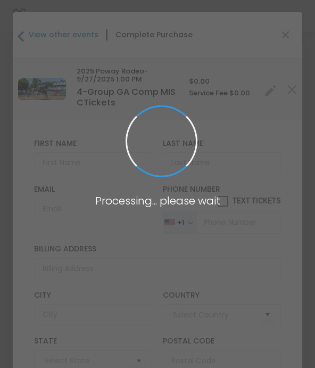
type input "[GEOGRAPHIC_DATA]"
type input "[US_STATE]"
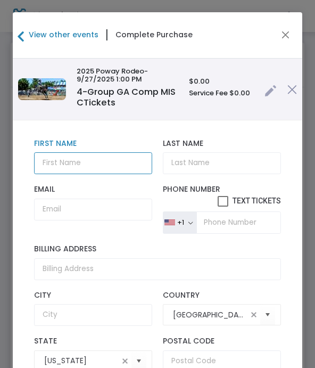
click at [60, 166] on input "text" at bounding box center [93, 163] width 119 height 22
type input "Sunshine Therapies"
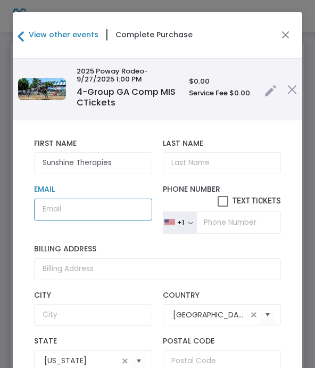
click at [71, 217] on input "Email" at bounding box center [93, 210] width 119 height 22
click at [56, 218] on input "Email" at bounding box center [93, 210] width 119 height 22
paste input "[EMAIL_ADDRESS][DOMAIN_NAME]"
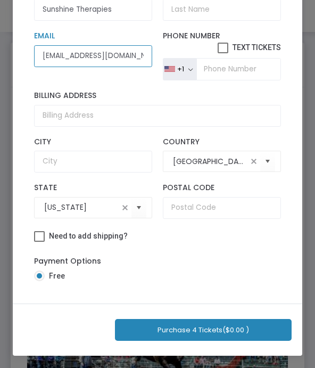
scroll to position [125, 0]
type input "[EMAIL_ADDRESS][DOMAIN_NAME]"
click at [137, 332] on button "Purchase 4 Tickets ($0.00 )" at bounding box center [203, 330] width 177 height 22
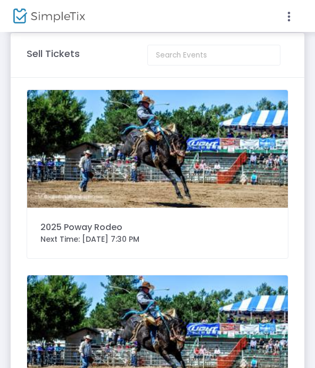
scroll to position [0, 0]
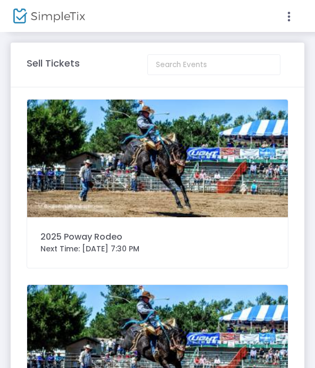
click at [68, 181] on img at bounding box center [157, 159] width 261 height 118
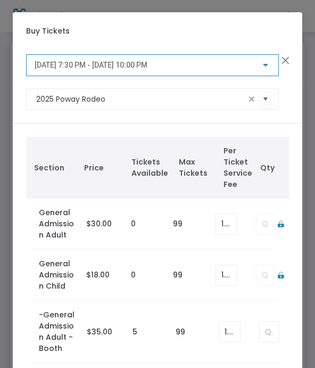
click at [40, 69] on span "[DATE] 7:30 PM - [DATE] 10:00 PM" at bounding box center [91, 65] width 113 height 9
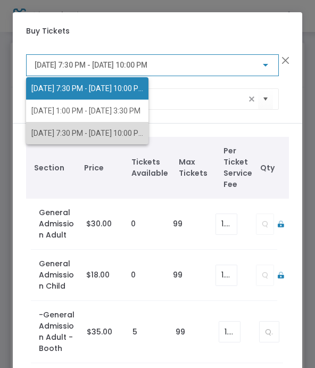
click at [46, 133] on span "[DATE] 7:30 PM - [DATE] 10:00 PM" at bounding box center [87, 133] width 113 height 9
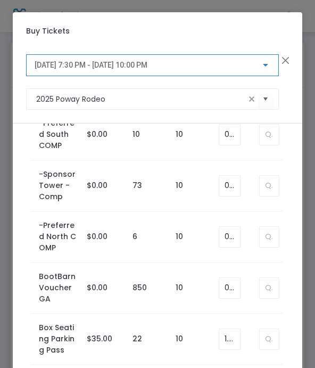
scroll to position [992, 0]
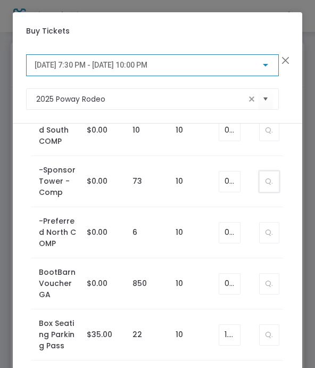
click at [271, 187] on input at bounding box center [269, 181] width 19 height 20
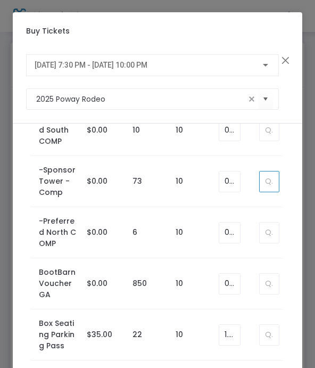
type input "8"
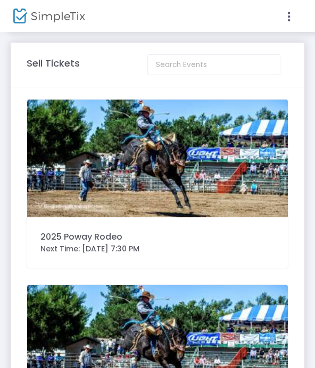
click at [61, 176] on img at bounding box center [157, 159] width 261 height 118
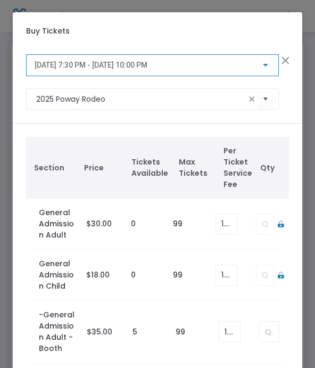
click at [50, 69] on span "[DATE] 7:30 PM - [DATE] 10:00 PM" at bounding box center [91, 65] width 113 height 9
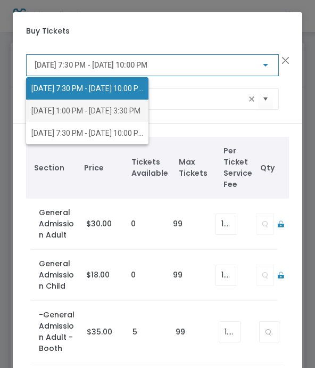
click at [46, 114] on span "[DATE] 1:00 PM - [DATE] 3:30 PM" at bounding box center [85, 111] width 109 height 9
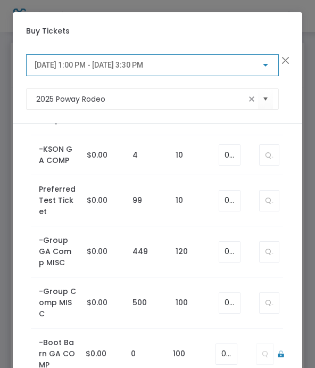
scroll to position [673, 0]
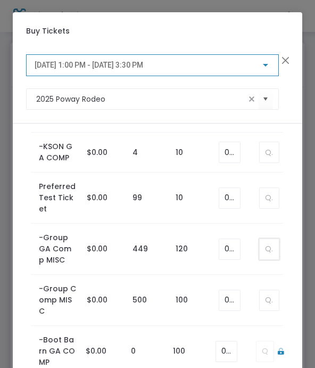
click at [266, 247] on input at bounding box center [269, 249] width 19 height 20
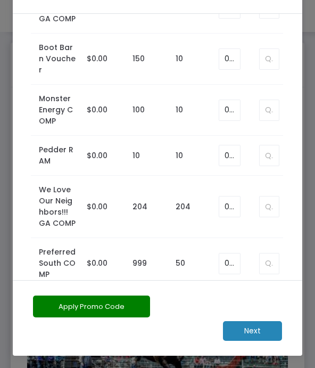
scroll to position [110, 0]
type input "2"
click at [246, 334] on m-button "Next" at bounding box center [252, 331] width 59 height 20
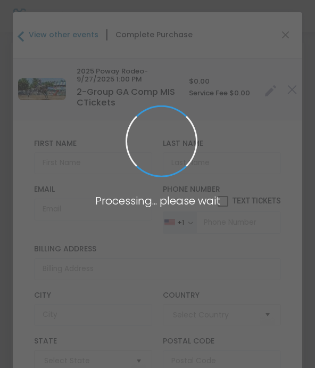
type input "[GEOGRAPHIC_DATA]"
type input "[US_STATE]"
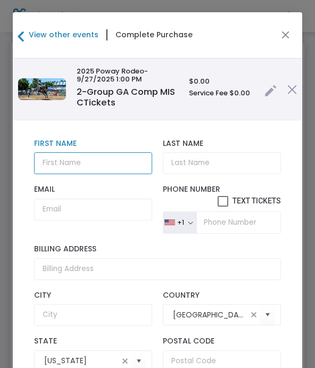
click at [51, 169] on input "text" at bounding box center [93, 163] width 119 height 22
type input "Library"
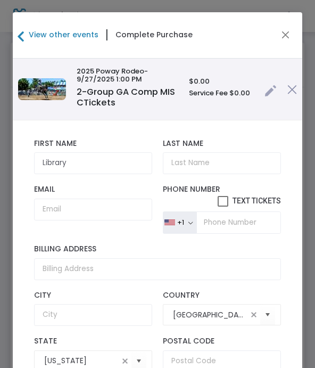
click at [50, 217] on input "Email" at bounding box center [93, 210] width 119 height 22
click at [46, 213] on input "Email" at bounding box center [93, 210] width 119 height 22
paste input "[EMAIL_ADDRESS][DOMAIN_NAME]"
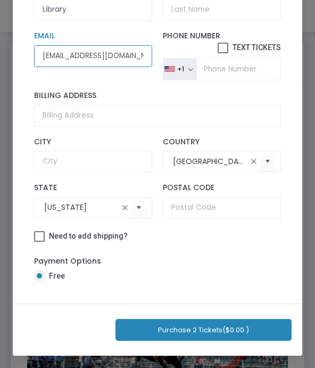
scroll to position [125, 0]
type input "[EMAIL_ADDRESS][DOMAIN_NAME]"
click at [141, 332] on button "Purchase 2 Tickets ($0.00 )" at bounding box center [204, 330] width 176 height 22
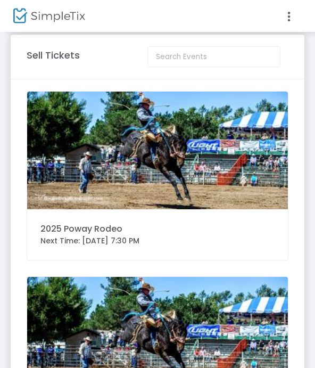
scroll to position [0, 0]
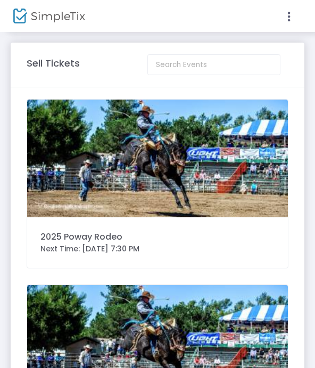
click at [55, 183] on img at bounding box center [157, 159] width 261 height 118
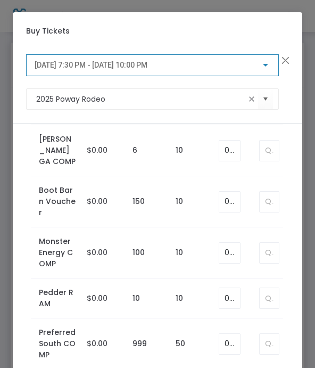
scroll to position [1277, 0]
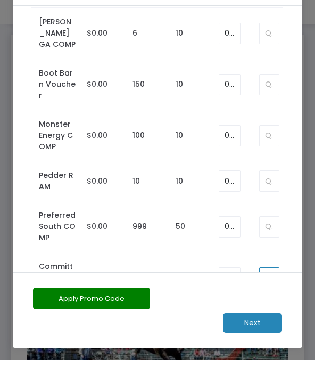
scroll to position [110, 0]
type input "1"
click at [235, 323] on m-button "Next" at bounding box center [252, 331] width 59 height 20
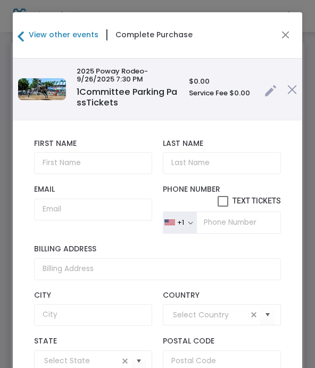
click at [50, 166] on input "text" at bounding box center [93, 163] width 119 height 22
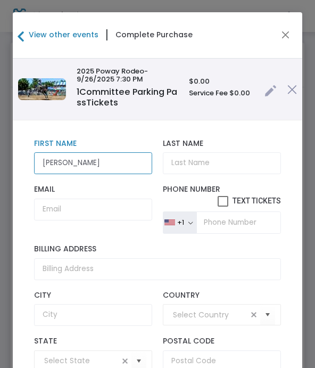
type input "[PERSON_NAME]"
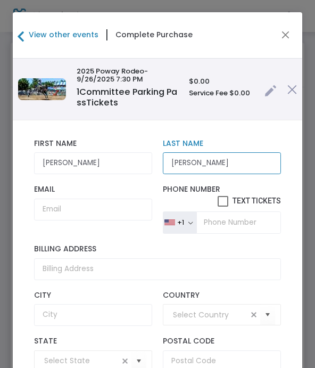
type input "[PERSON_NAME]"
click at [64, 214] on input "Email" at bounding box center [93, 210] width 119 height 22
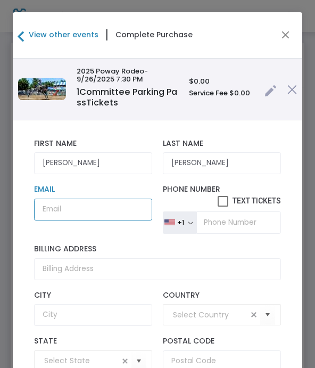
click at [57, 216] on input "Email" at bounding box center [93, 210] width 119 height 22
paste input "[EMAIL_ADDRESS][DOMAIN_NAME]"
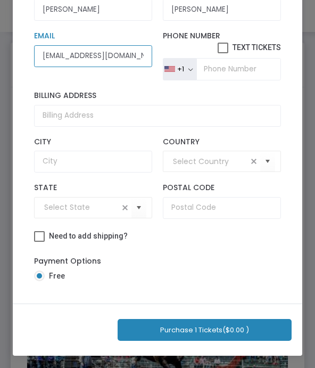
scroll to position [125, 0]
type input "[EMAIL_ADDRESS][DOMAIN_NAME]"
click at [146, 332] on button "Purchase 1 Tickets ($0.00 )" at bounding box center [205, 330] width 174 height 22
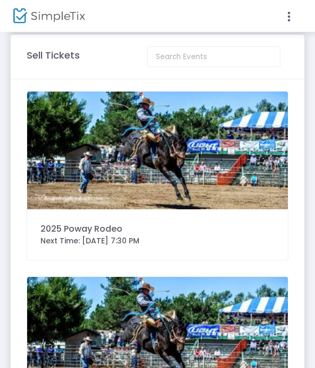
scroll to position [0, 0]
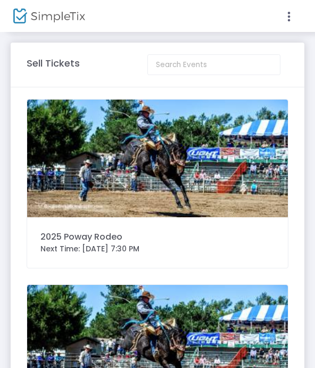
click at [62, 187] on img at bounding box center [157, 159] width 261 height 118
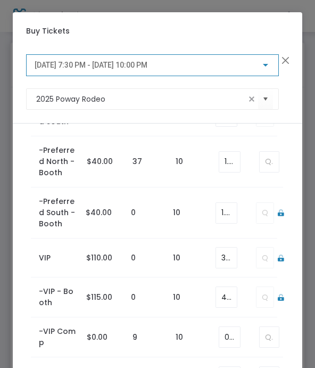
scroll to position [367, 0]
